Goal: Book appointment/travel/reservation

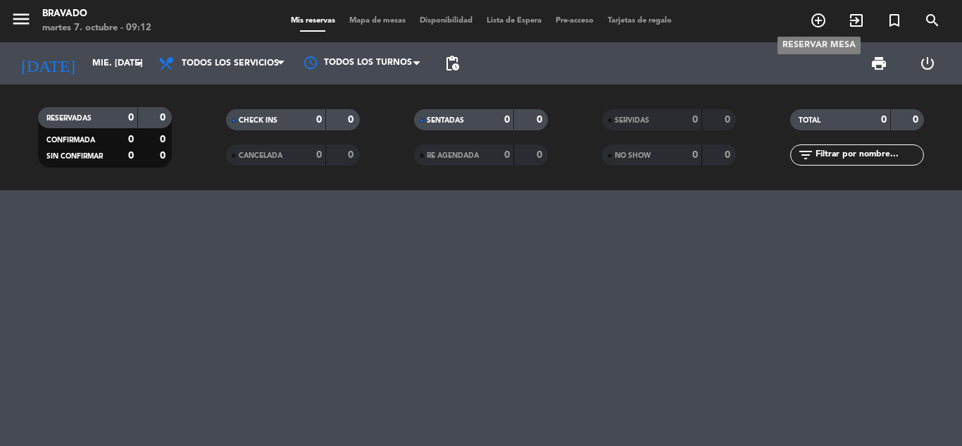
click at [813, 20] on icon "add_circle_outline" at bounding box center [818, 20] width 17 height 17
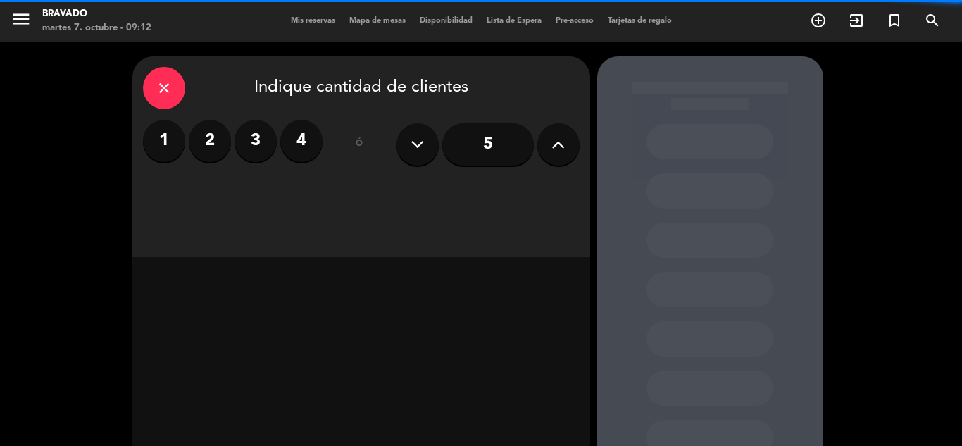
click at [425, 146] on button at bounding box center [417, 144] width 42 height 42
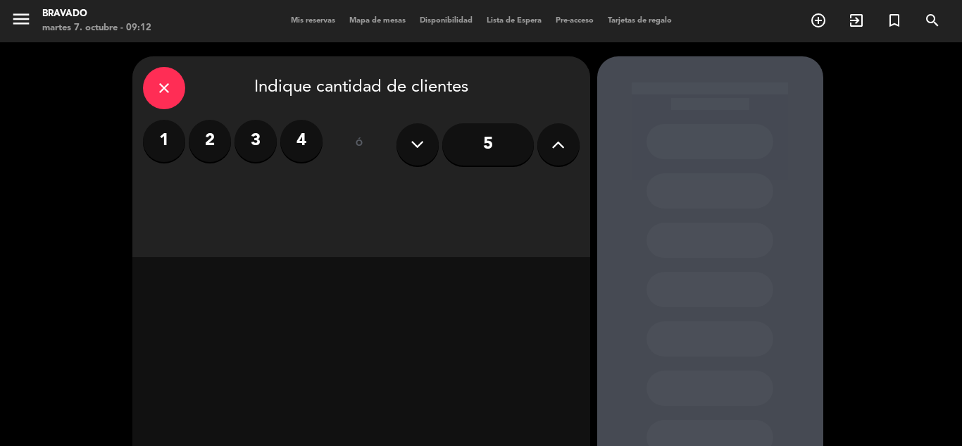
click at [425, 146] on button at bounding box center [417, 144] width 42 height 42
click at [218, 150] on label "2" at bounding box center [210, 141] width 42 height 42
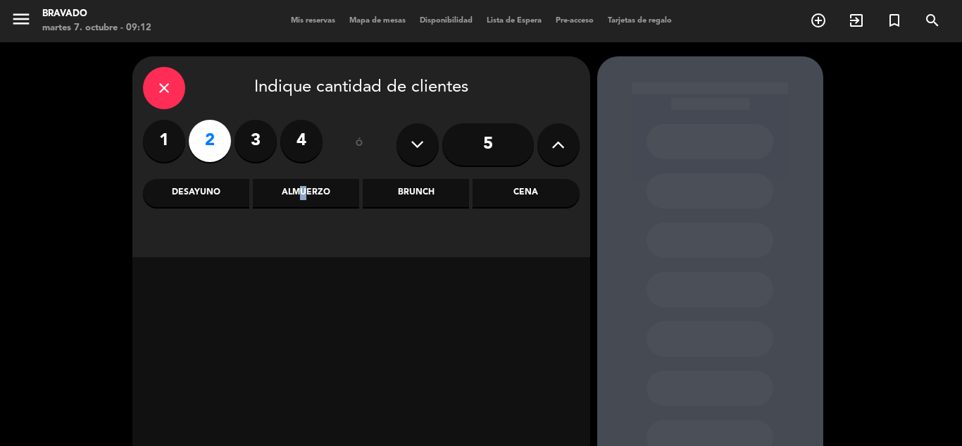
click at [297, 189] on div "Almuerzo" at bounding box center [306, 193] width 106 height 28
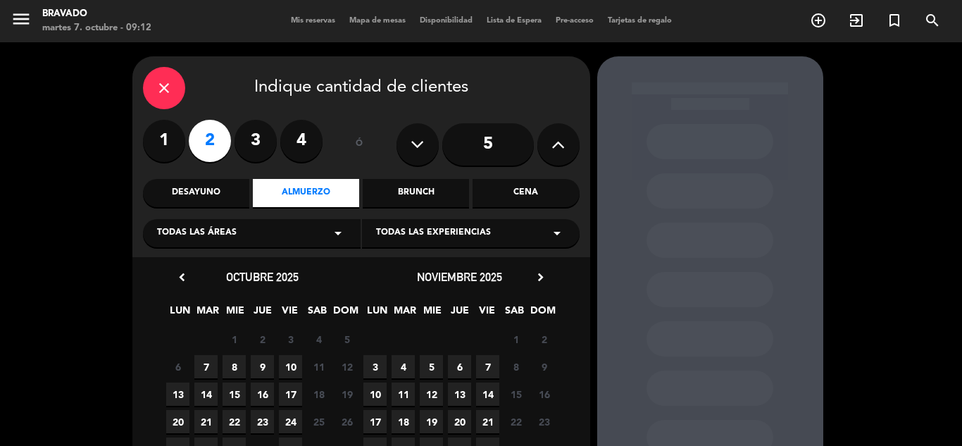
click at [233, 366] on span "8" at bounding box center [233, 366] width 23 height 23
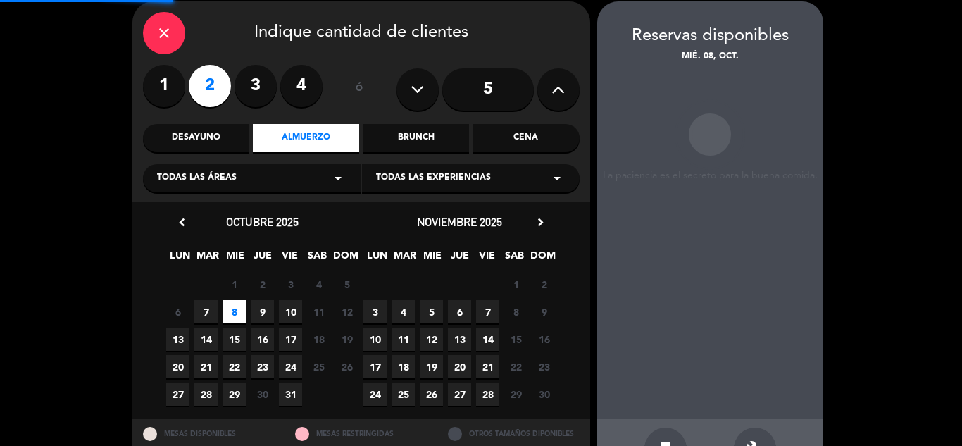
scroll to position [56, 0]
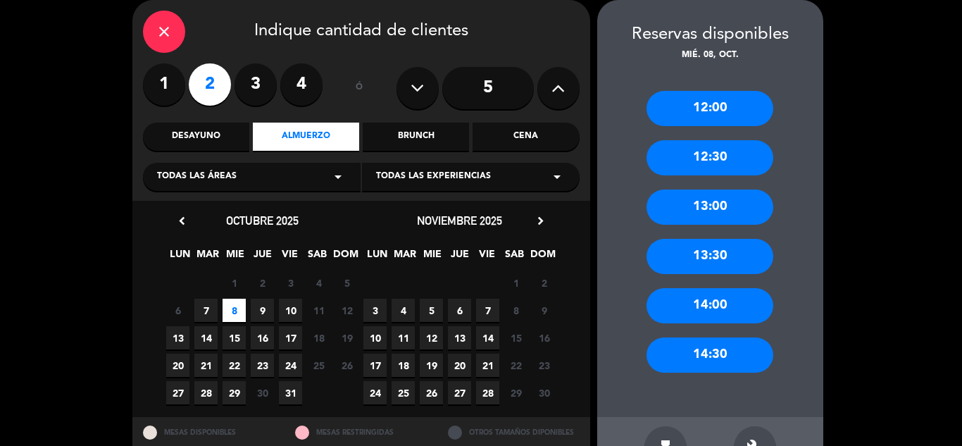
click at [716, 253] on div "13:30" at bounding box center [709, 256] width 127 height 35
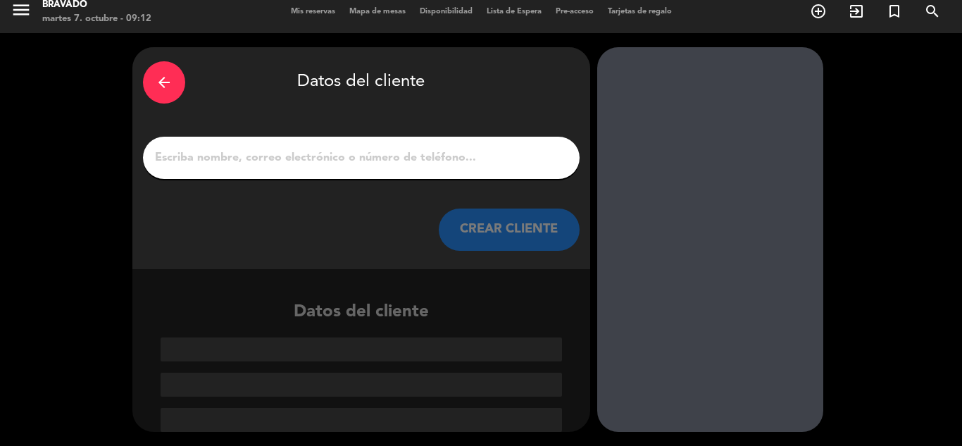
scroll to position [9, 0]
click at [234, 160] on input "1" at bounding box center [360, 158] width 415 height 20
paste input "Miércoles 08/10 - 13.30 hs Van a ir [PERSON_NAME] (editora de La Nación) y [PER…"
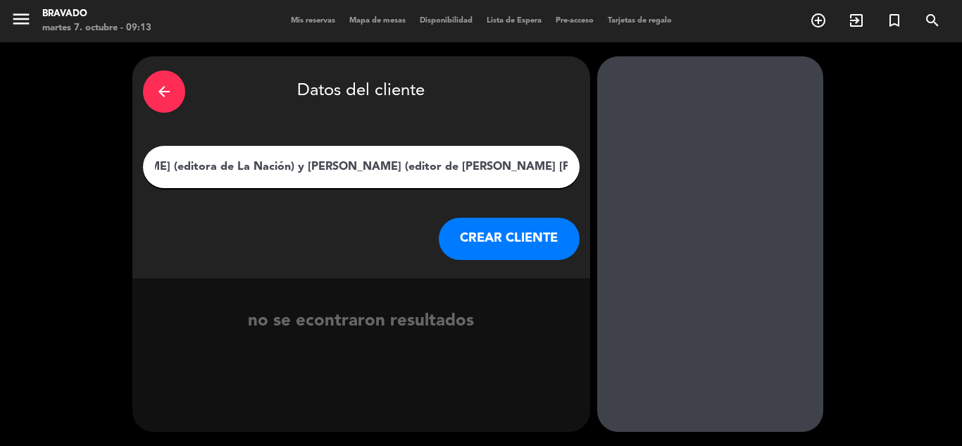
type input "Miércoles 08/10 - 13.30 hs Van a ir [PERSON_NAME] (editora de La Nación) y [PER…"
click at [482, 238] on button "CREAR CLIENTE" at bounding box center [509, 239] width 141 height 42
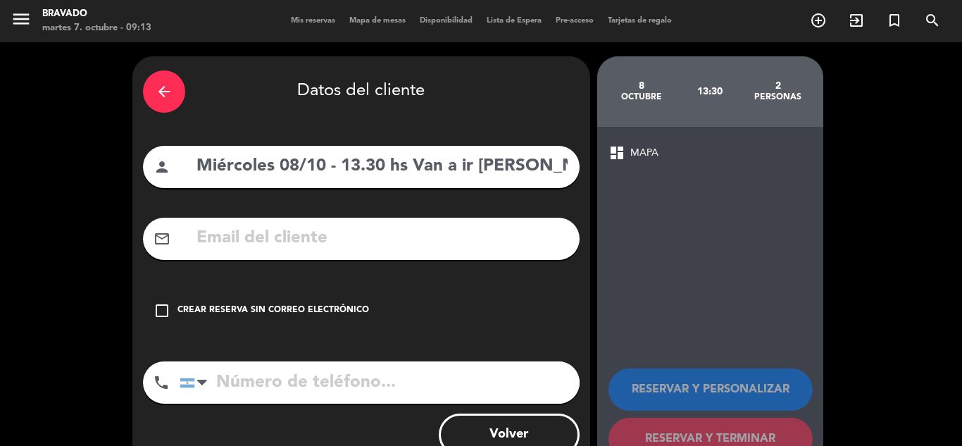
click at [346, 238] on input "text" at bounding box center [382, 238] width 374 height 29
paste input "[EMAIL_ADDRESS][DOMAIN_NAME]"
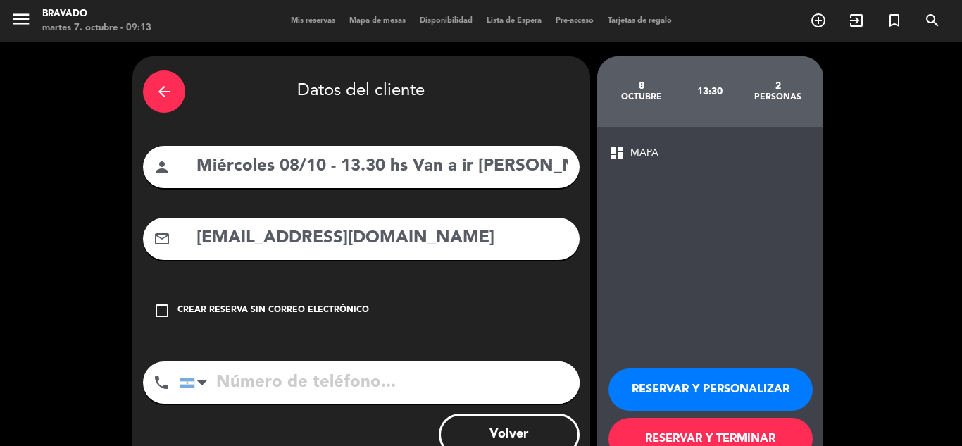
type input "[EMAIL_ADDRESS][DOMAIN_NAME]"
click at [253, 385] on input "tel" at bounding box center [380, 382] width 400 height 42
click at [161, 308] on icon "check_box_outline_blank" at bounding box center [161, 310] width 17 height 17
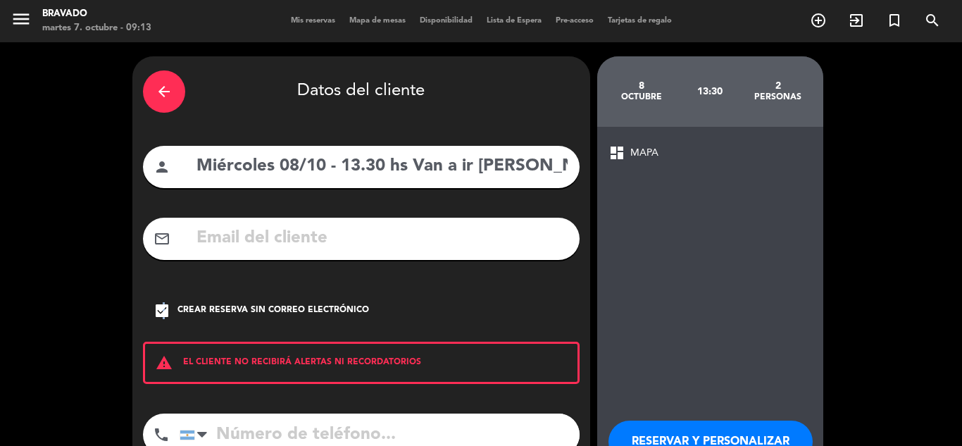
click at [163, 310] on icon "check_box" at bounding box center [161, 310] width 17 height 17
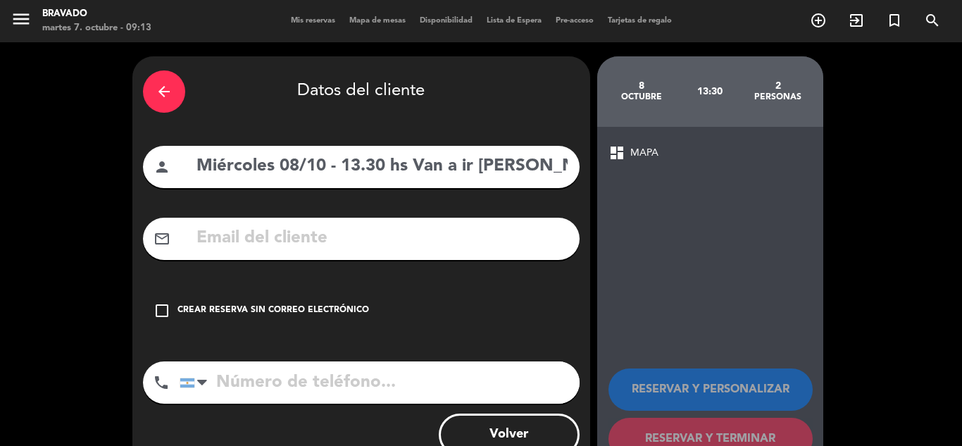
paste input "[EMAIL_ADDRESS][DOMAIN_NAME]"
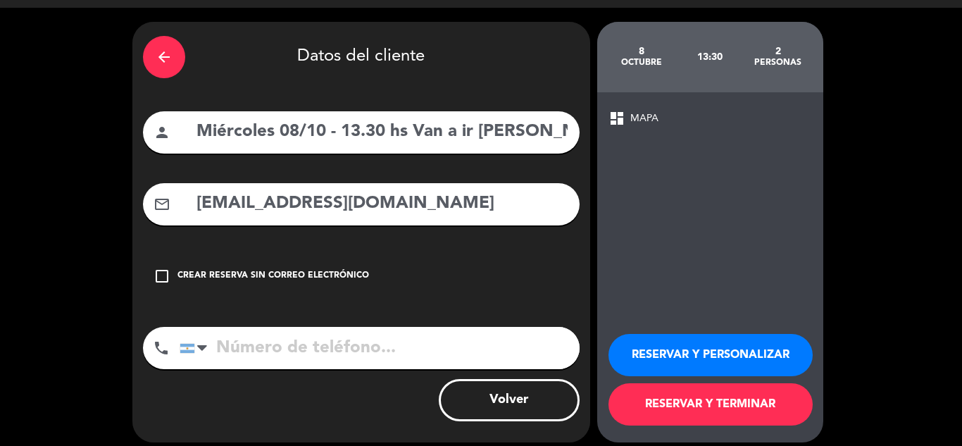
scroll to position [45, 0]
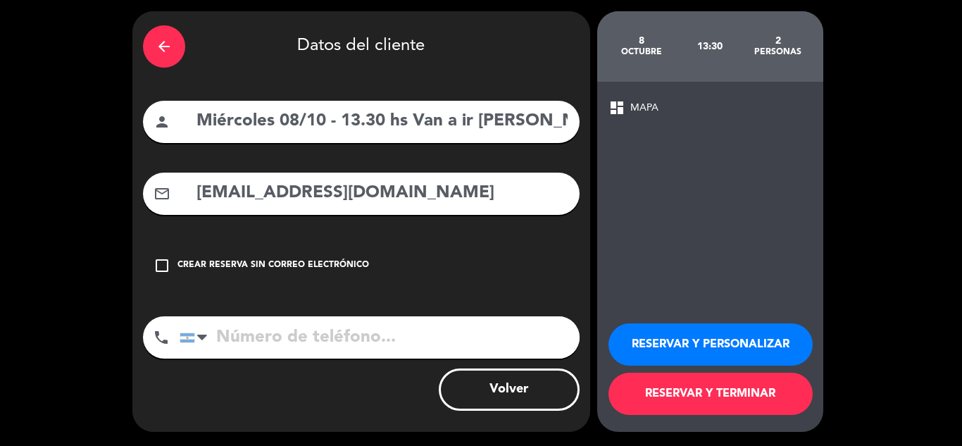
type input "[EMAIL_ADDRESS][DOMAIN_NAME]"
click at [676, 339] on button "RESERVAR Y PERSONALIZAR" at bounding box center [710, 344] width 204 height 42
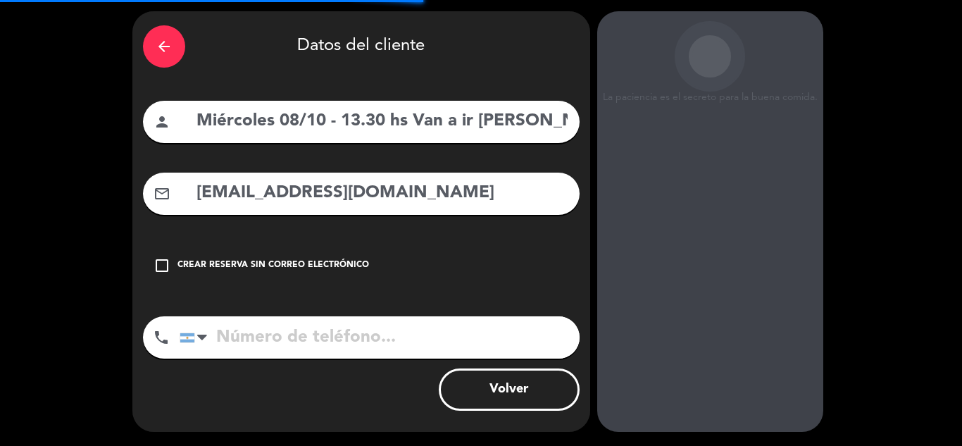
scroll to position [56, 0]
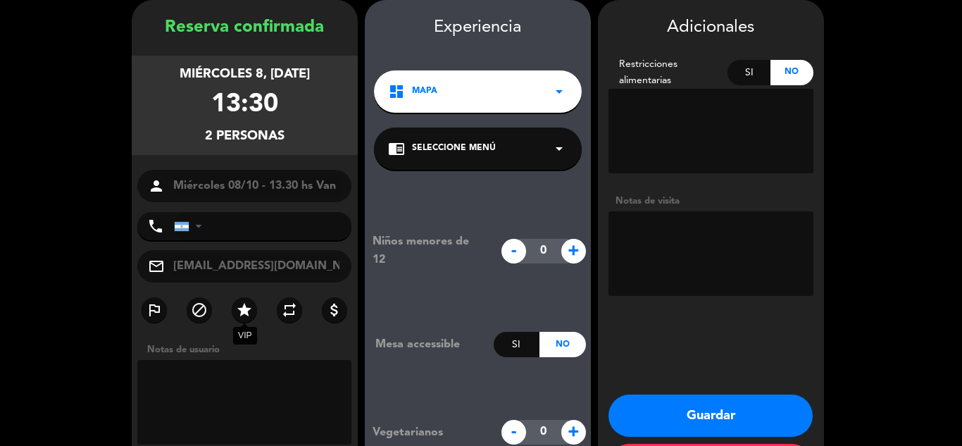
click at [247, 311] on icon "star" at bounding box center [244, 309] width 17 height 17
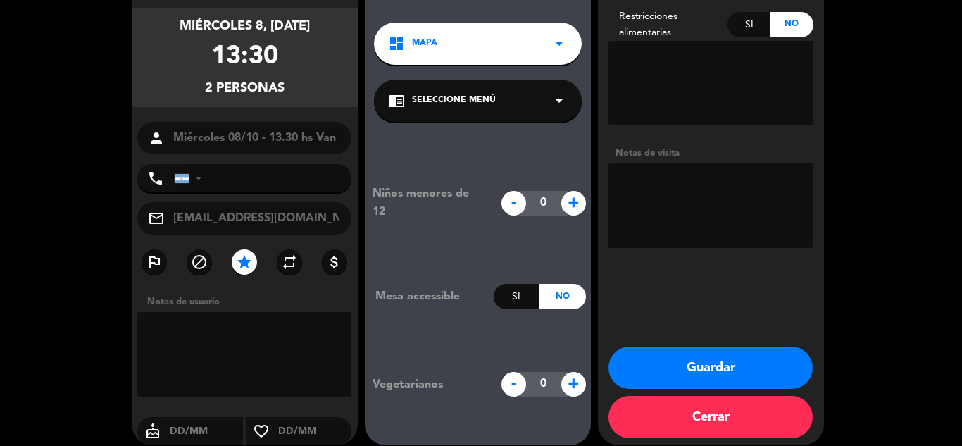
scroll to position [118, 0]
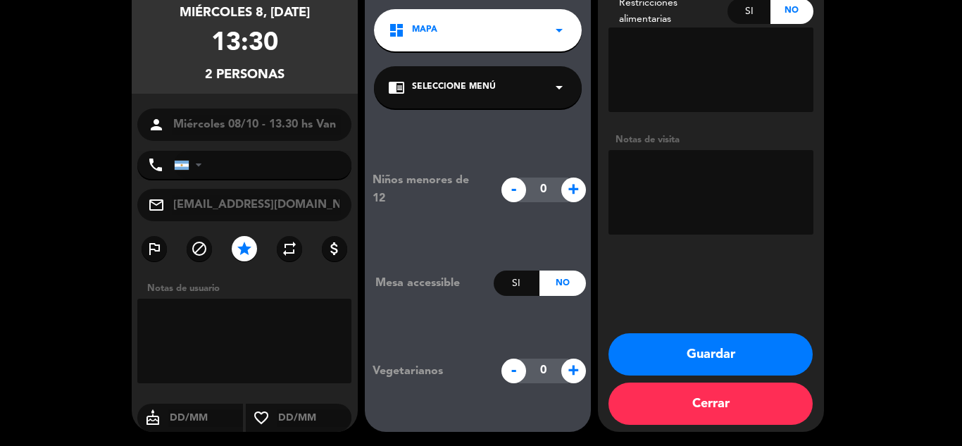
click at [280, 337] on textarea at bounding box center [244, 341] width 215 height 84
type textarea "La nacion"
click at [689, 345] on button "Guardar" at bounding box center [710, 354] width 204 height 42
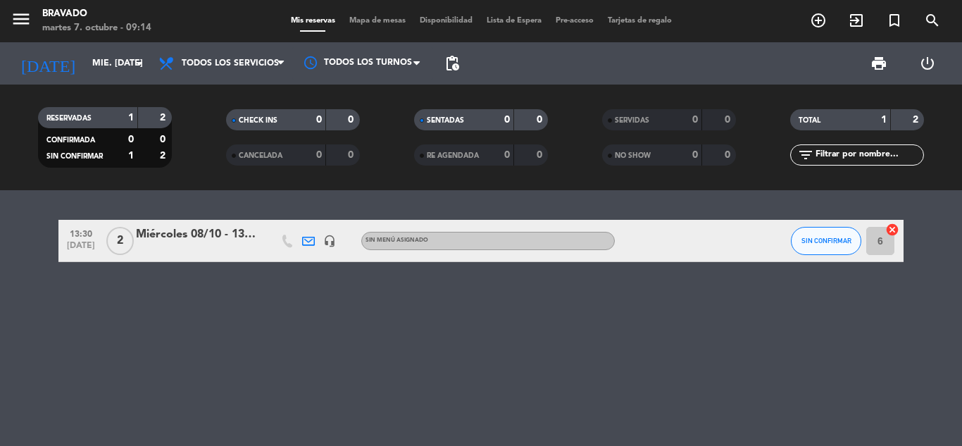
click at [180, 233] on div "Miércoles 08/10 - 13.30 hs Van a ir [PERSON_NAME] (editora de La Nación) y [PER…" at bounding box center [196, 234] width 120 height 18
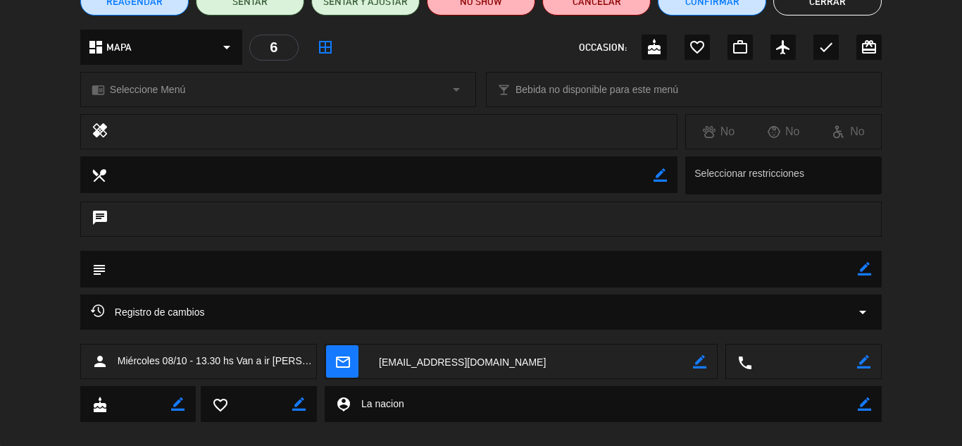
scroll to position [141, 0]
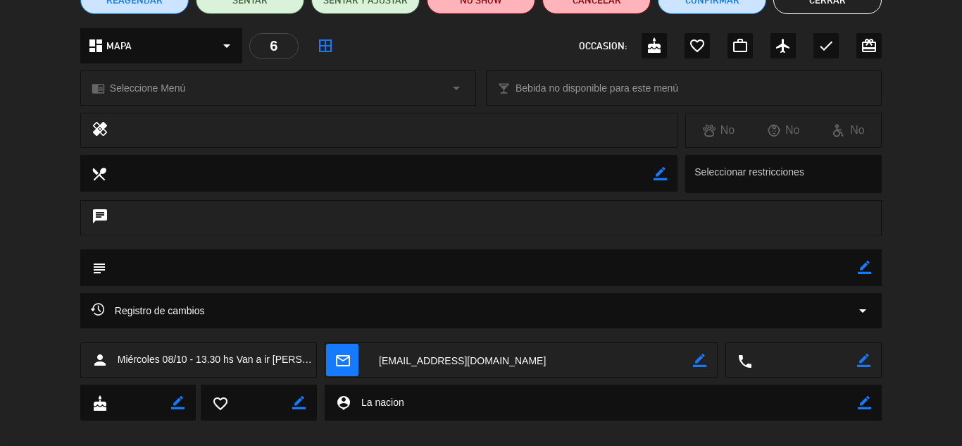
click at [229, 360] on span "Miércoles 08/10 - 13.30 hs Van a ir [PERSON_NAME] (editora de La Nación) y [PER…" at bounding box center [217, 359] width 199 height 16
click at [193, 308] on span "Registro de cambios" at bounding box center [148, 310] width 114 height 17
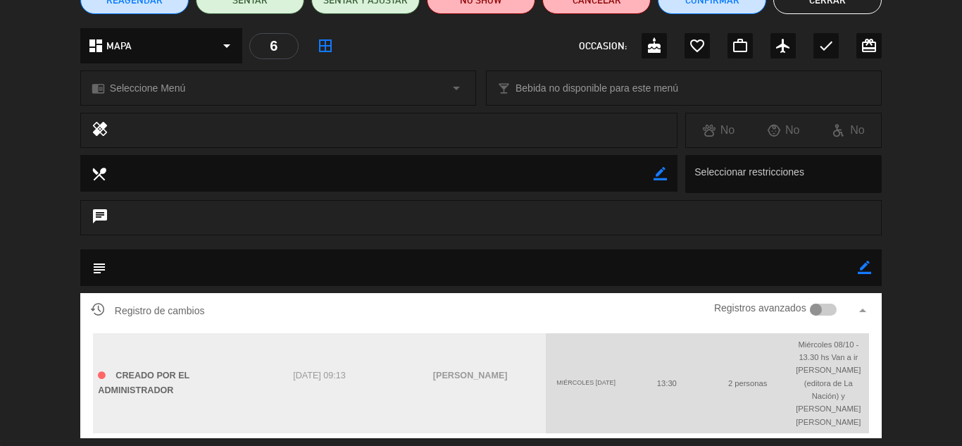
click at [820, 313] on div at bounding box center [816, 309] width 13 height 13
click at [827, 308] on div at bounding box center [830, 309] width 13 height 13
click at [608, 268] on textarea at bounding box center [481, 267] width 751 height 36
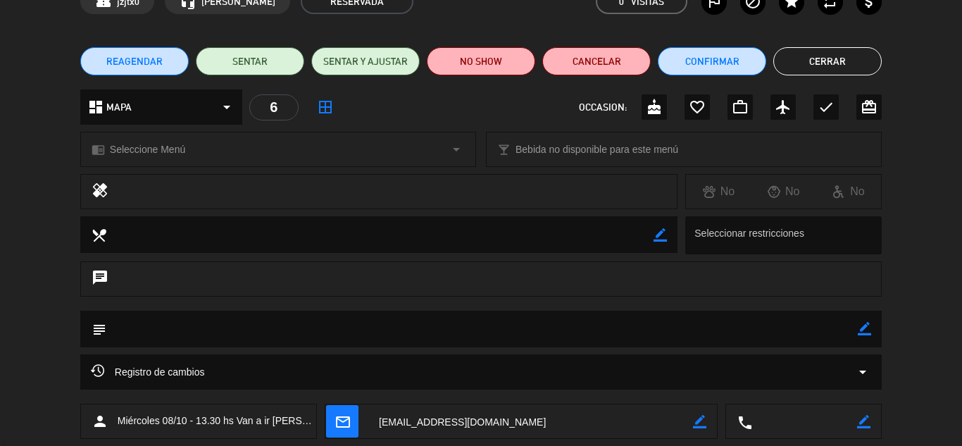
scroll to position [0, 0]
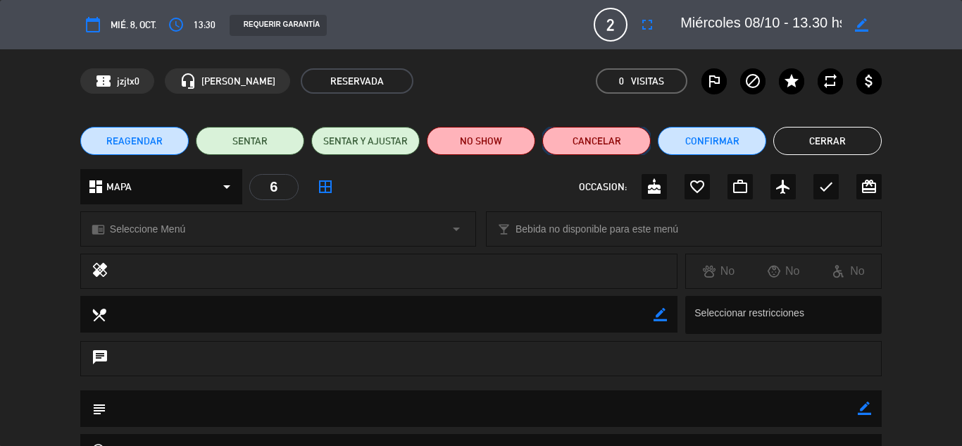
click at [586, 137] on button "Cancelar" at bounding box center [596, 141] width 108 height 28
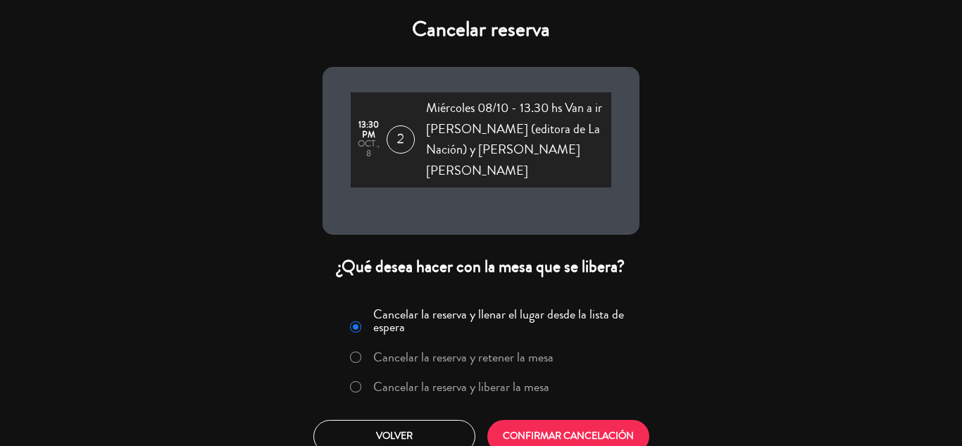
click at [360, 381] on div at bounding box center [355, 387] width 11 height 12
click at [548, 420] on button "CONFIRMAR CANCELACIÓN" at bounding box center [568, 436] width 162 height 33
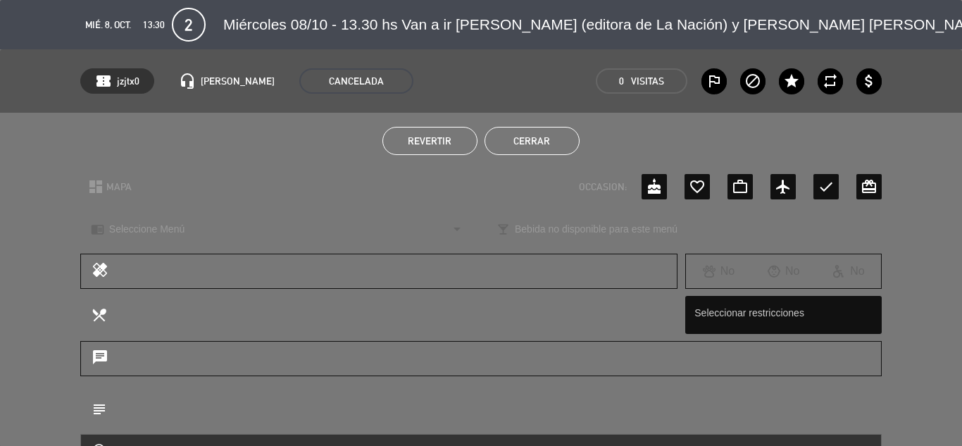
type input "[EMAIL_ADDRESS][DOMAIN_NAME]"
